Goal: Task Accomplishment & Management: Use online tool/utility

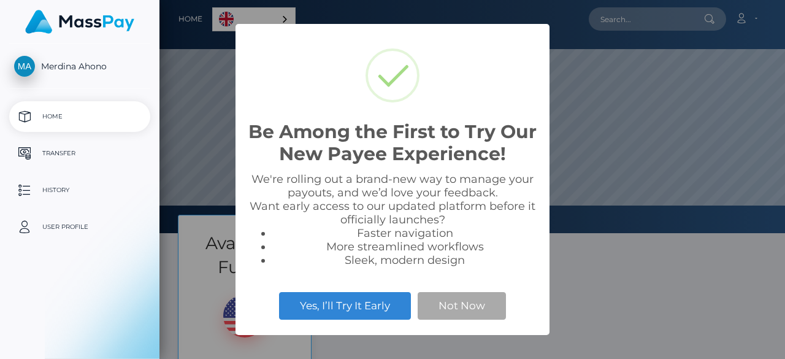
scroll to position [233, 625]
select select
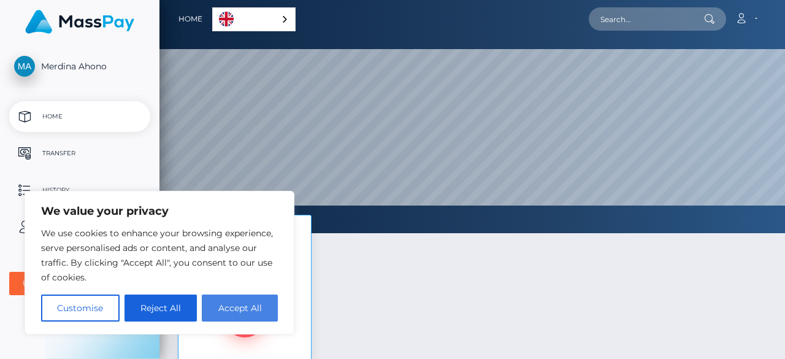
click at [232, 312] on button "Accept All" at bounding box center [240, 307] width 76 height 27
checkbox input "true"
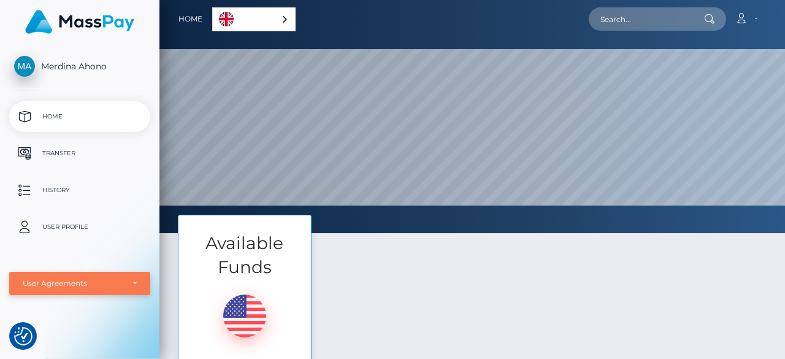
click at [51, 282] on div "User Agreements" at bounding box center [73, 283] width 101 height 10
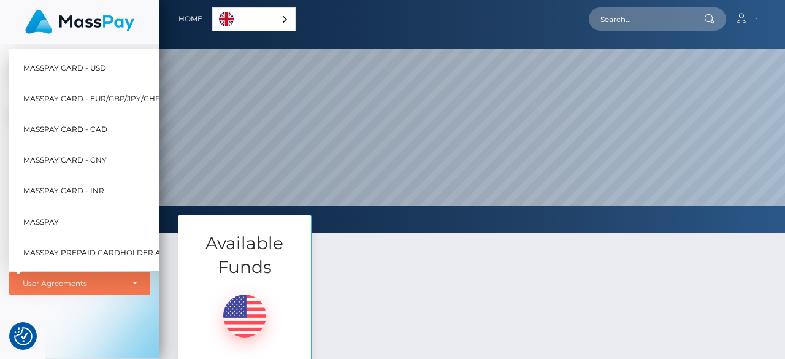
click at [542, 297] on div "Available Funds $32.55 USD Balance Transfer" at bounding box center [472, 336] width 607 height 242
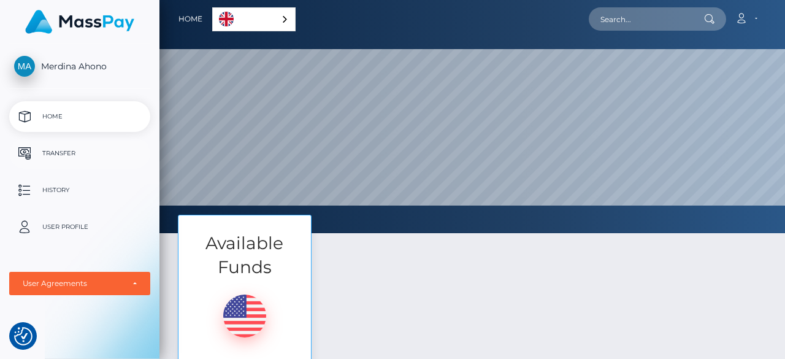
click at [90, 161] on p "Transfer" at bounding box center [79, 153] width 131 height 18
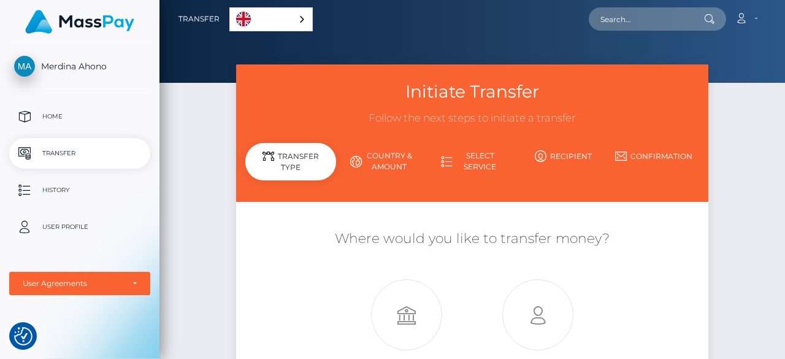
click at [756, 292] on div "Initiate Transfer Follow the next steps to initiate a transfer Transfer Type Co…" at bounding box center [471, 264] width 625 height 401
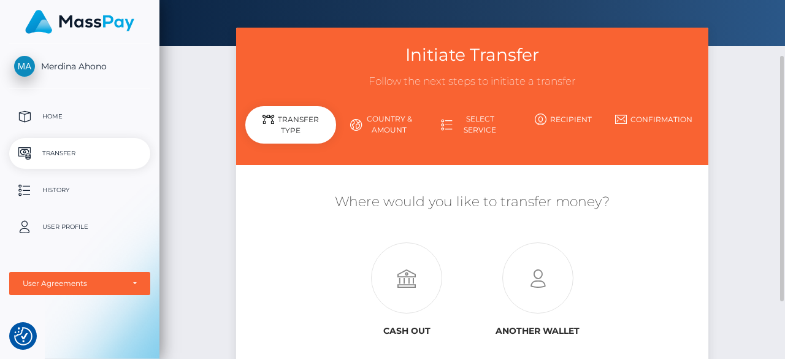
scroll to position [55, 0]
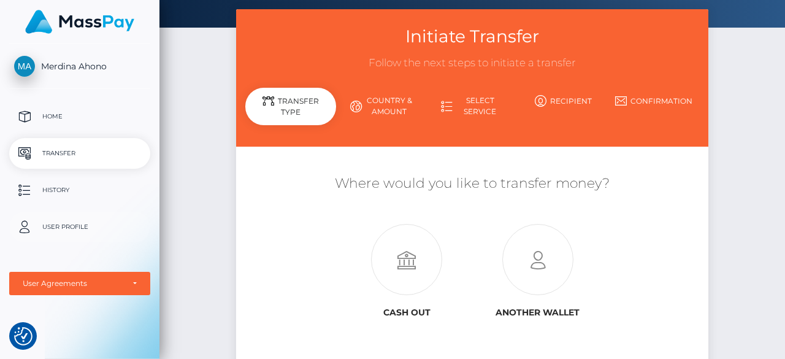
click at [66, 232] on p "User Profile" at bounding box center [79, 227] width 131 height 18
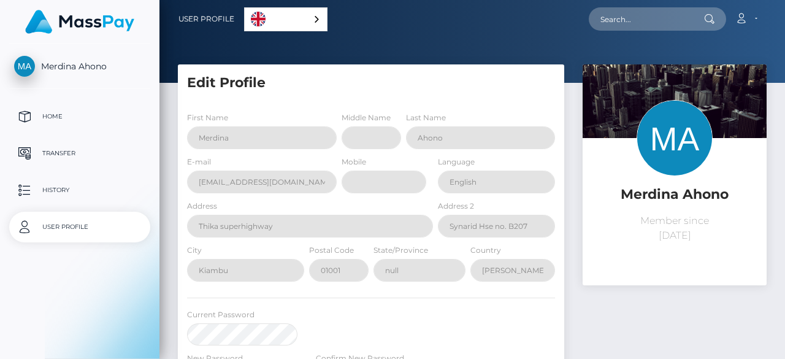
select select
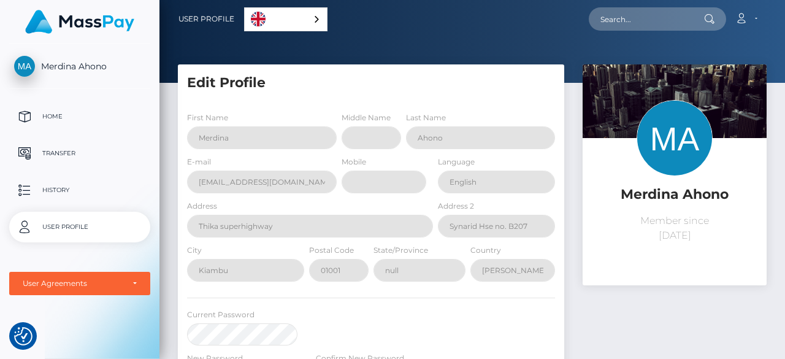
click at [606, 322] on div "Merdina Ahono Member since August 20, 2025" at bounding box center [674, 317] width 202 height 506
click at [782, 10] on div "User Profile English Español 中文 (简体) Português (Brasil) Account Edit Profile" at bounding box center [471, 179] width 625 height 359
click at [238, 79] on h5 "Edit Profile" at bounding box center [371, 83] width 368 height 19
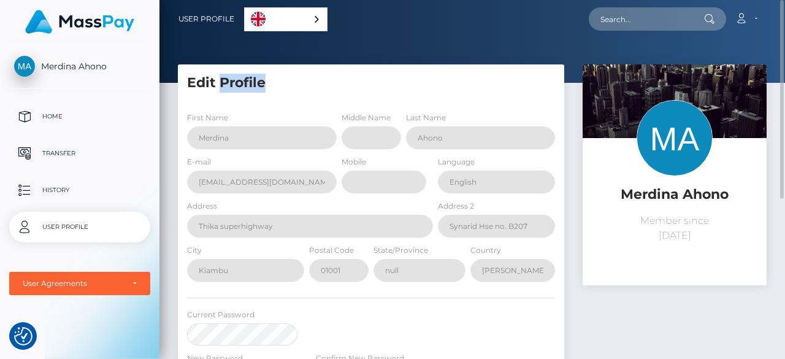
click at [238, 79] on h5 "Edit Profile" at bounding box center [371, 83] width 368 height 19
click at [51, 61] on span "Merdina Ahono" at bounding box center [79, 66] width 141 height 11
click at [749, 14] on link "Account" at bounding box center [746, 19] width 36 height 26
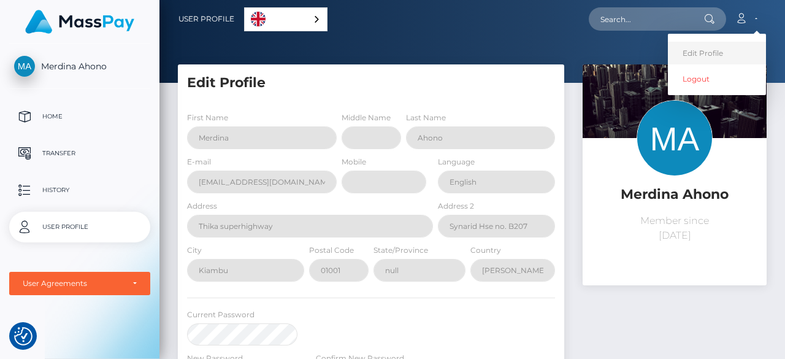
click at [696, 48] on link "Edit Profile" at bounding box center [717, 53] width 98 height 23
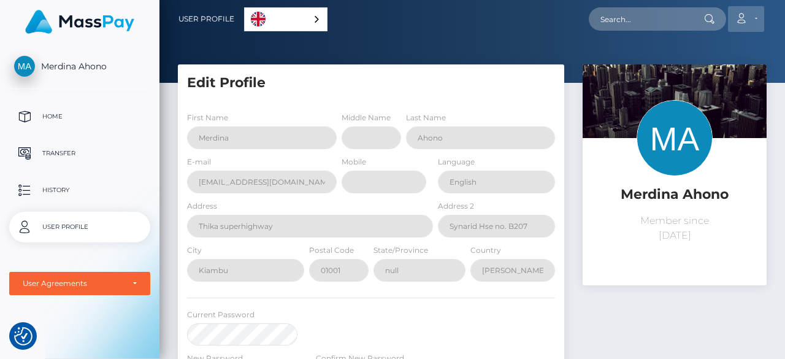
click at [745, 14] on icon at bounding box center [740, 18] width 13 height 10
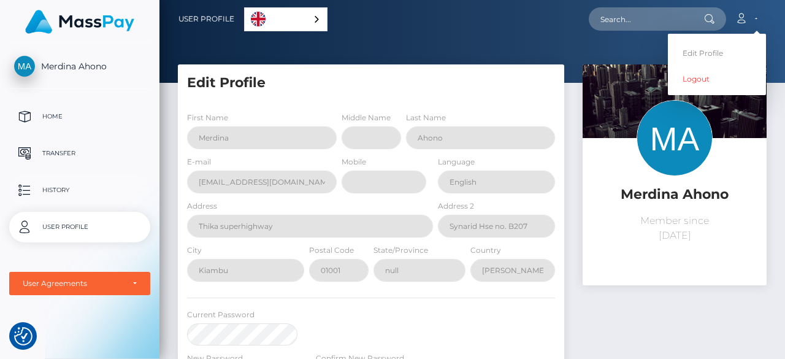
click at [53, 191] on p "History" at bounding box center [79, 190] width 131 height 18
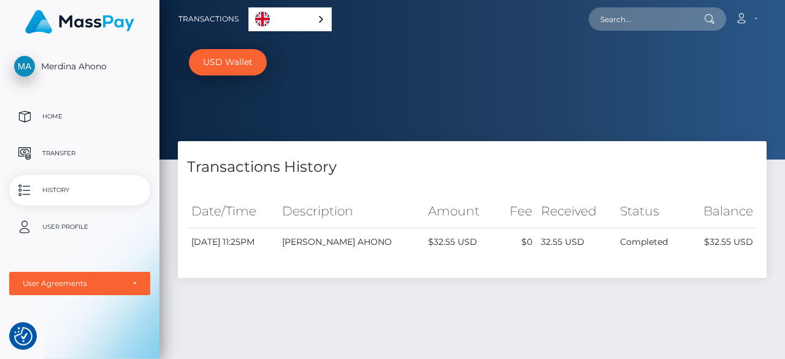
click at [71, 156] on p "Transfer" at bounding box center [79, 153] width 131 height 18
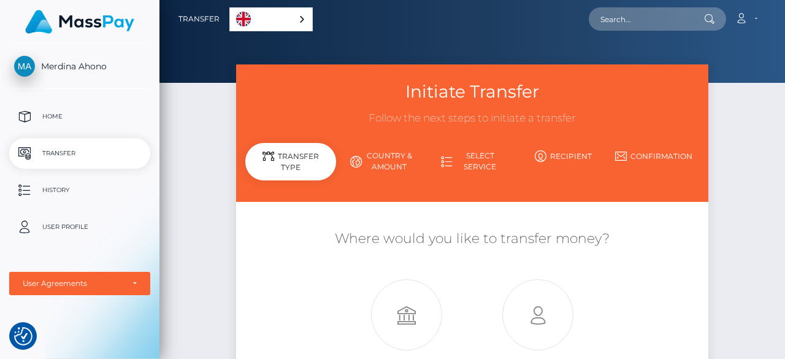
click at [449, 164] on icon at bounding box center [447, 162] width 12 height 12
click at [478, 161] on link "Select Service" at bounding box center [472, 161] width 91 height 32
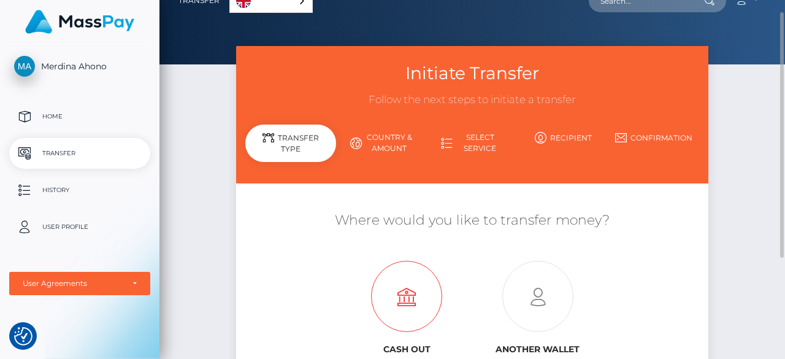
scroll to position [37, 0]
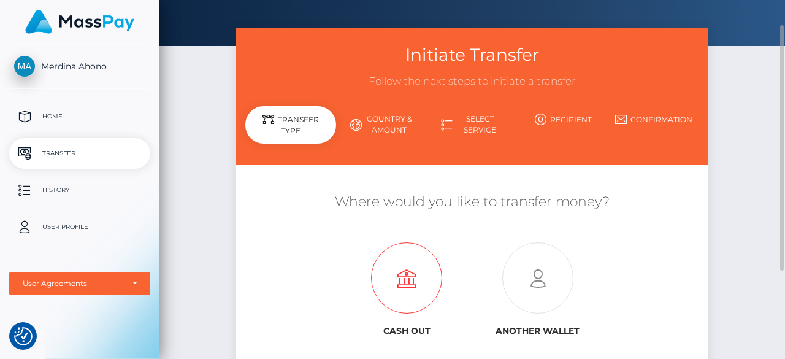
click at [401, 276] on icon at bounding box center [406, 278] width 131 height 71
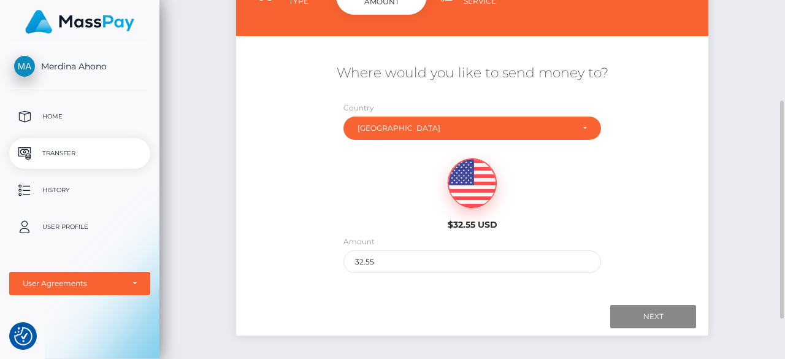
scroll to position [184, 0]
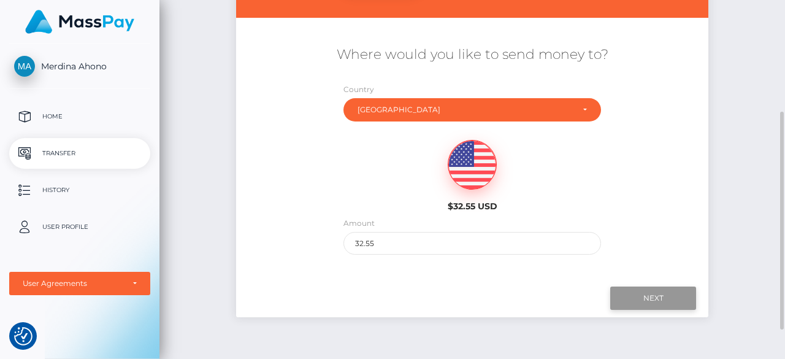
click at [669, 295] on input "Next" at bounding box center [653, 297] width 86 height 23
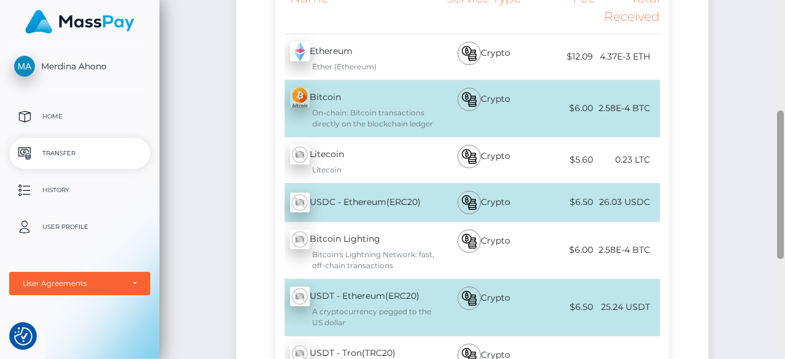
scroll to position [300, 0]
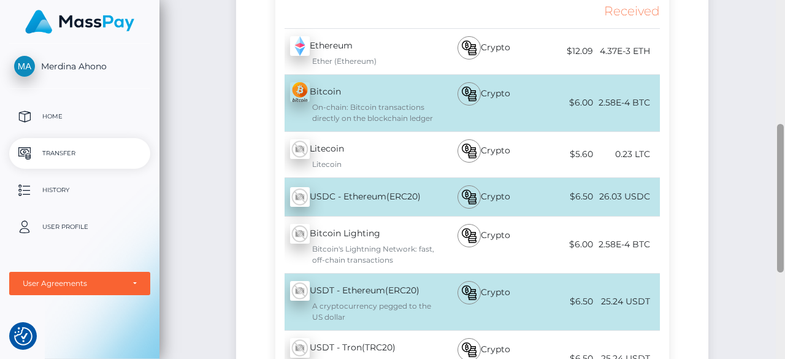
drag, startPoint x: 779, startPoint y: 317, endPoint x: 784, endPoint y: 387, distance: 70.7
click at [784, 358] on html "We value your privacy We use cookies to enhance your browsing experience, serve…" at bounding box center [392, 179] width 785 height 359
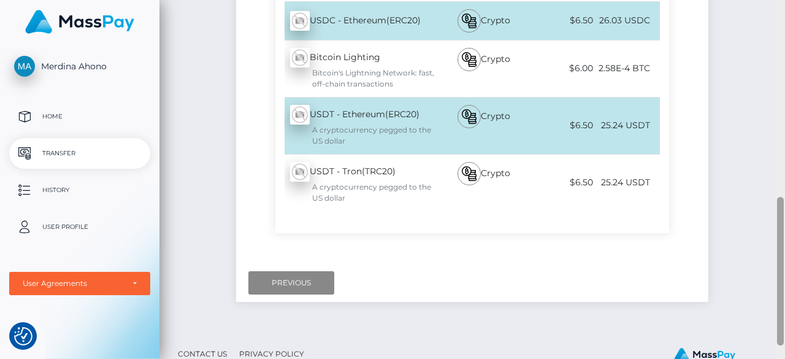
scroll to position [477, 0]
drag, startPoint x: 781, startPoint y: 257, endPoint x: 781, endPoint y: 325, distance: 68.1
click at [781, 325] on div at bounding box center [780, 271] width 7 height 148
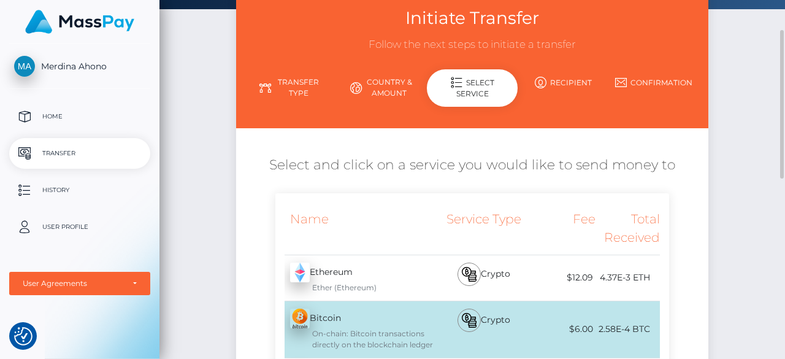
scroll to position [147, 0]
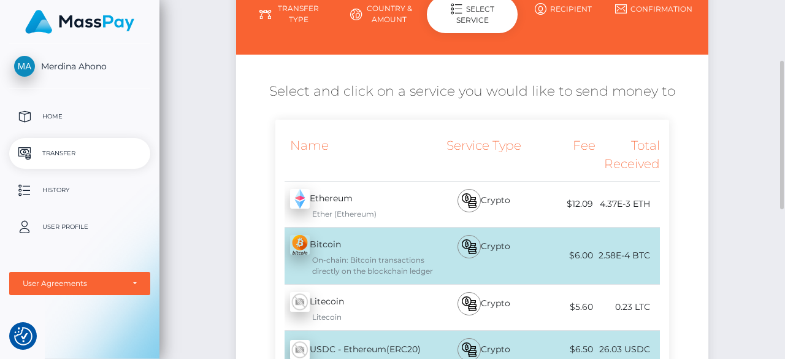
click at [504, 250] on div "Crypto" at bounding box center [483, 255] width 96 height 56
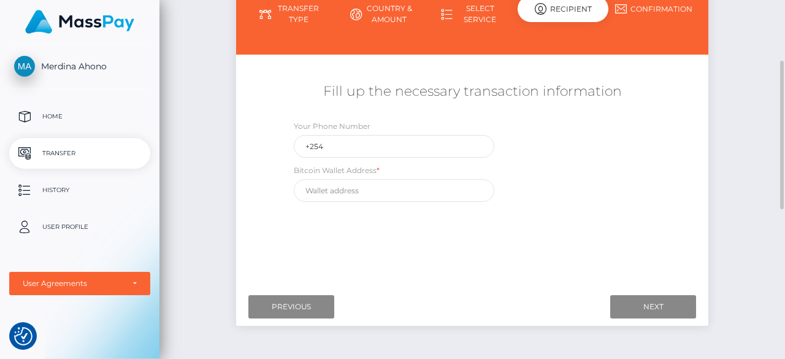
click at [210, 221] on div "Initiate Transfer Follow the next steps to initiate a transfer Transfer Type Co…" at bounding box center [471, 136] width 625 height 439
